Goal: Information Seeking & Learning: Find specific fact

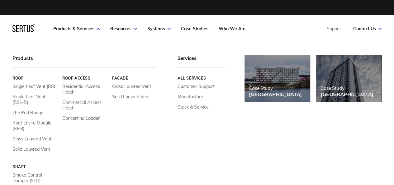
click at [80, 102] on link "Commercial Access Hatch" at bounding box center [84, 104] width 45 height 11
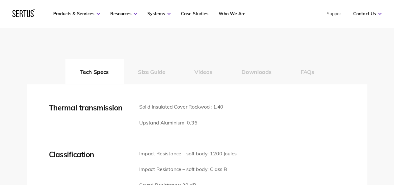
scroll to position [810, 0]
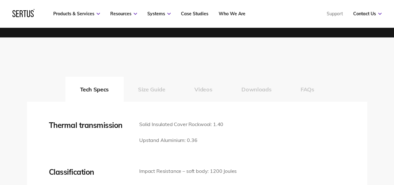
click at [153, 88] on button "Size Guide" at bounding box center [151, 89] width 56 height 25
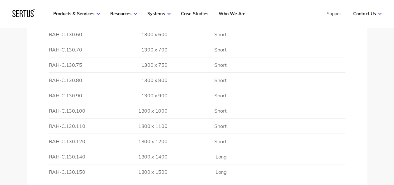
scroll to position [1806, 0]
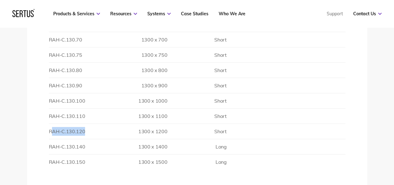
drag, startPoint x: 85, startPoint y: 124, endPoint x: 51, endPoint y: 128, distance: 34.8
click at [51, 129] on td "RAH-C.130.120" at bounding box center [78, 131] width 59 height 15
click at [88, 124] on td "RAH-C.130.120" at bounding box center [78, 131] width 59 height 15
drag, startPoint x: 84, startPoint y: 124, endPoint x: 49, endPoint y: 128, distance: 35.4
click at [49, 129] on td "RAH-C.130.120" at bounding box center [78, 131] width 59 height 15
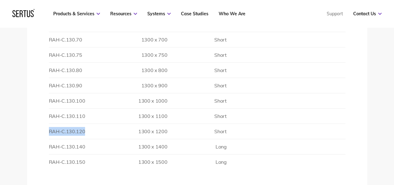
copy td "RAH-C.130.120"
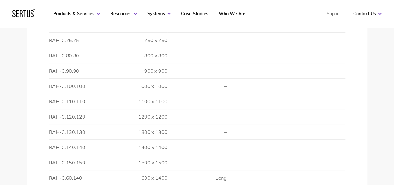
scroll to position [997, 0]
drag, startPoint x: 84, startPoint y: 101, endPoint x: 50, endPoint y: 102, distance: 33.3
click at [50, 102] on td "RAH-C.120.120" at bounding box center [78, 101] width 59 height 15
click at [84, 99] on td "RAH-C.120.120" at bounding box center [78, 101] width 59 height 15
drag, startPoint x: 83, startPoint y: 101, endPoint x: 50, endPoint y: 102, distance: 33.6
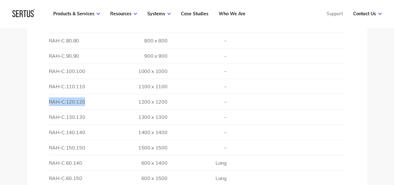
click at [50, 102] on td "RAH-C.120.120" at bounding box center [78, 101] width 59 height 15
copy td "RAH-C.120.120"
